Goal: Download file/media

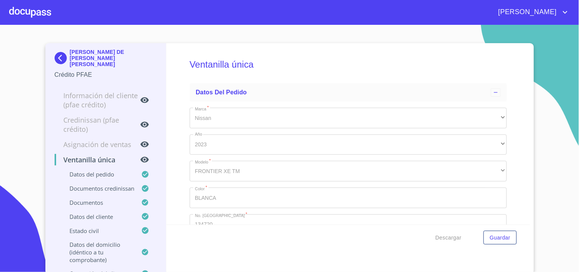
click at [14, 13] on div at bounding box center [30, 12] width 42 height 24
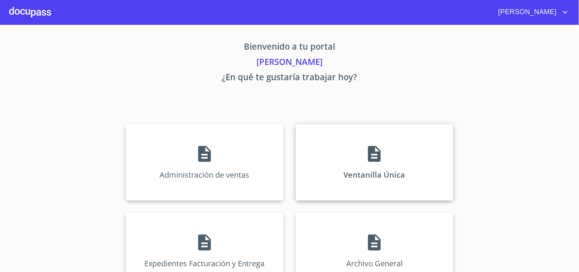
click at [392, 159] on div "Ventanilla Única" at bounding box center [375, 162] width 158 height 76
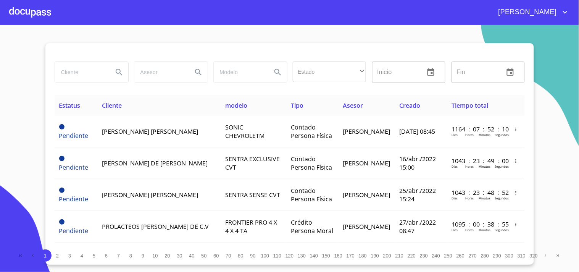
click at [73, 71] on input "search" at bounding box center [81, 72] width 52 height 21
type input "r"
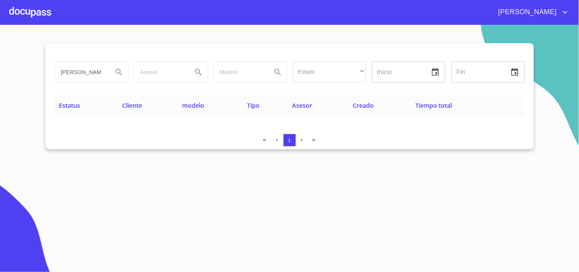
drag, startPoint x: 103, startPoint y: 73, endPoint x: 0, endPoint y: 89, distance: 104.1
click at [0, 89] on section "RAUL GERARDO MACIAS Estado ​ ​ Inicio ​ Fin ​ Estatus Cliente modelo Tipo Aseso…" at bounding box center [289, 148] width 579 height 247
type input "O"
type input "MACIAS OLMEDO"
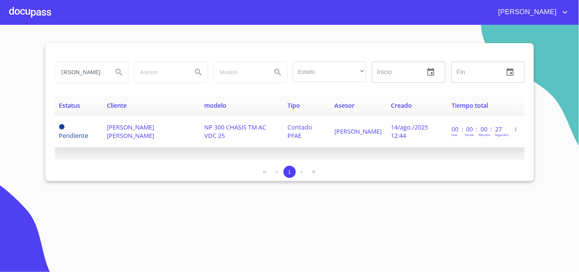
scroll to position [0, 0]
click at [246, 135] on td "NP 300 CHASIS TM AC VDC 25" at bounding box center [240, 132] width 83 height 32
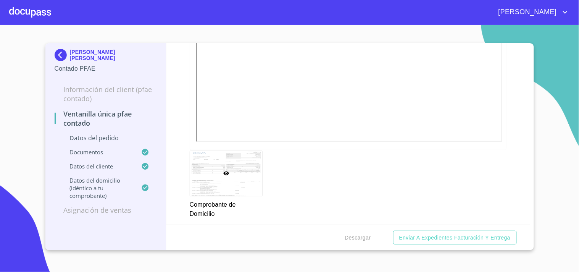
scroll to position [765, 0]
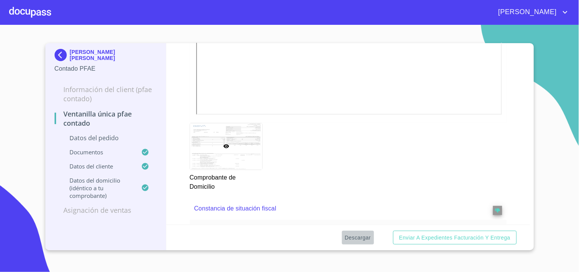
click at [357, 238] on span "Descargar" at bounding box center [358, 238] width 26 height 10
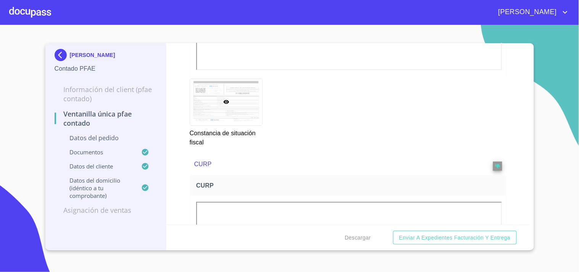
scroll to position [1316, 0]
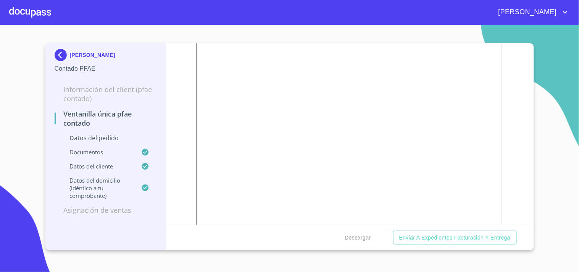
click at [298, 29] on section "[PERSON_NAME] Contado PFAE Información del Client (PFAE contado) Ventanilla úni…" at bounding box center [289, 148] width 579 height 247
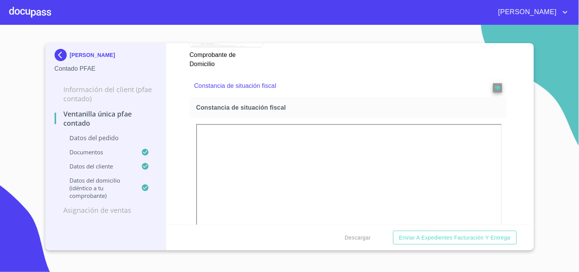
scroll to position [977, 0]
